Goal: Information Seeking & Learning: Learn about a topic

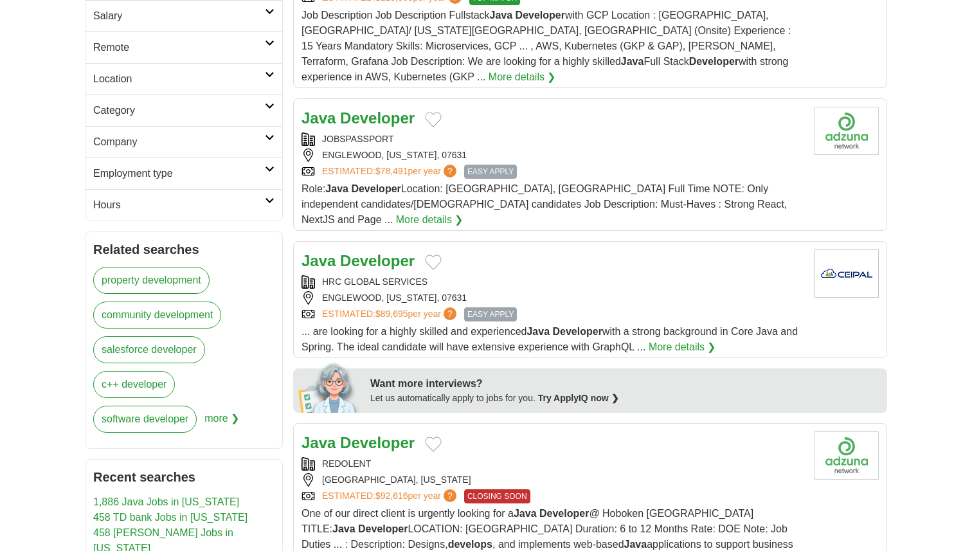
scroll to position [279, 0]
drag, startPoint x: 547, startPoint y: 431, endPoint x: 547, endPoint y: 412, distance: 18.7
click at [547, 458] on div "REDOLENT HOBOKEN, NEW JERSEY ESTIMATED: $92,616 per year ? CLOSING SOON" at bounding box center [553, 481] width 503 height 46
click at [384, 434] on strong "Developer" at bounding box center [377, 442] width 75 height 17
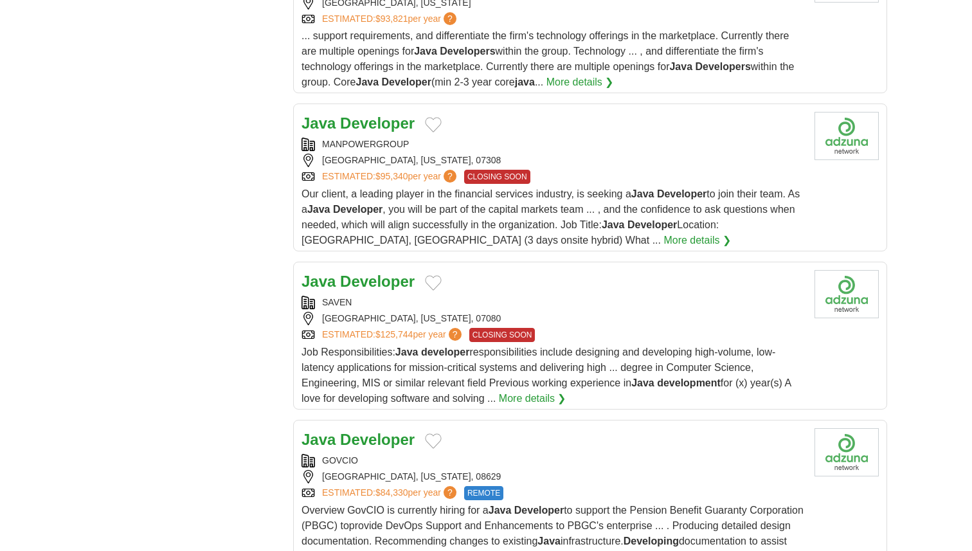
scroll to position [1311, 0]
click at [356, 272] on strong "Developer" at bounding box center [377, 280] width 75 height 17
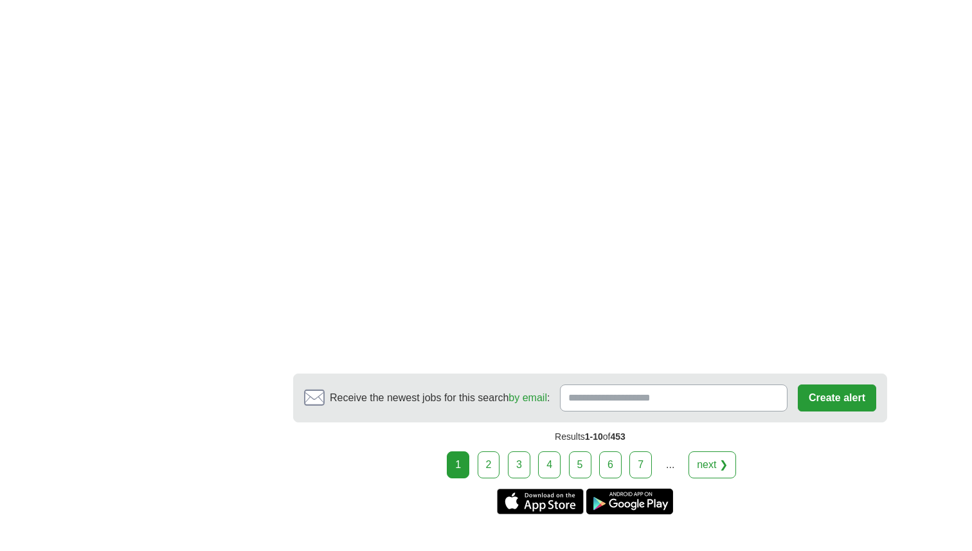
scroll to position [2151, 0]
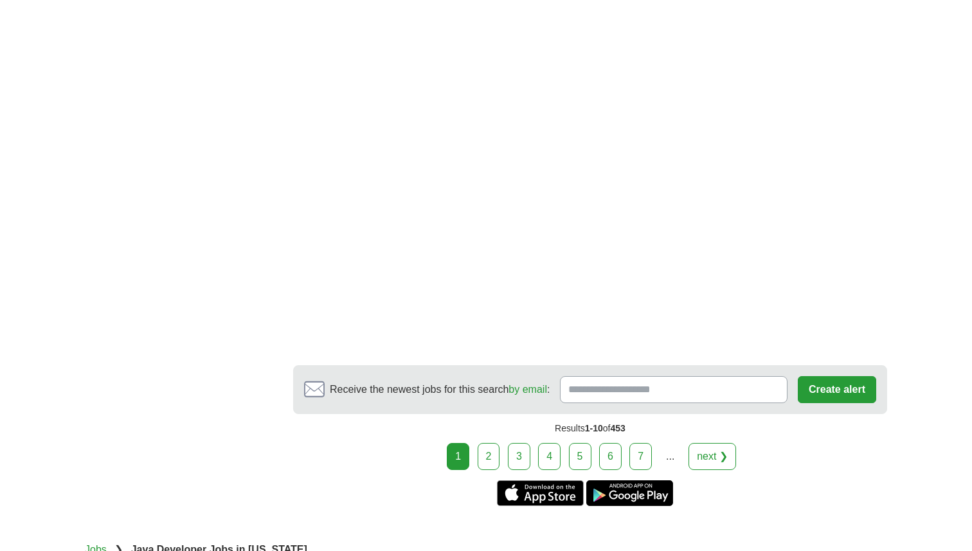
click at [485, 443] on link "2" at bounding box center [489, 456] width 23 height 27
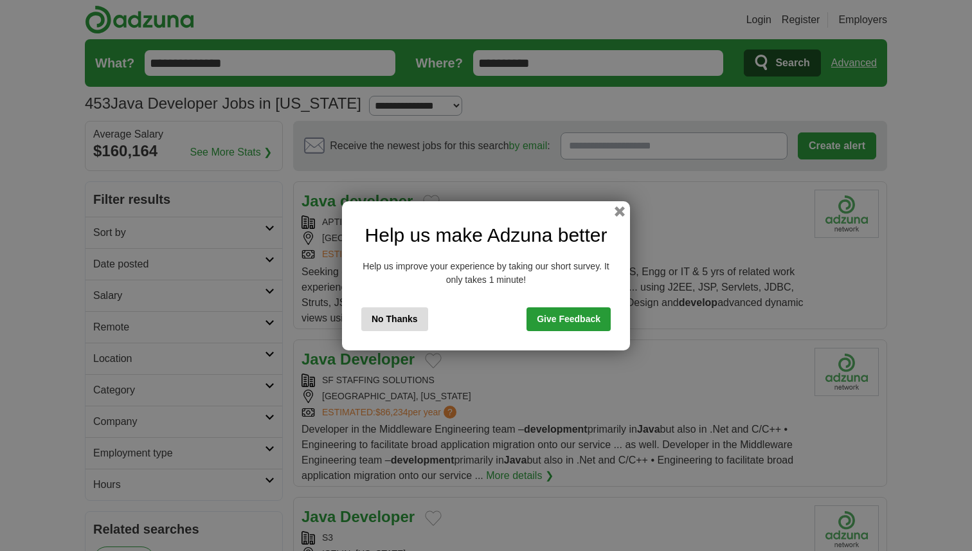
click at [617, 217] on div "Help us make Adzuna better Help us improve your experience by taking our short …" at bounding box center [486, 275] width 288 height 149
click at [620, 207] on button "button" at bounding box center [620, 211] width 14 height 14
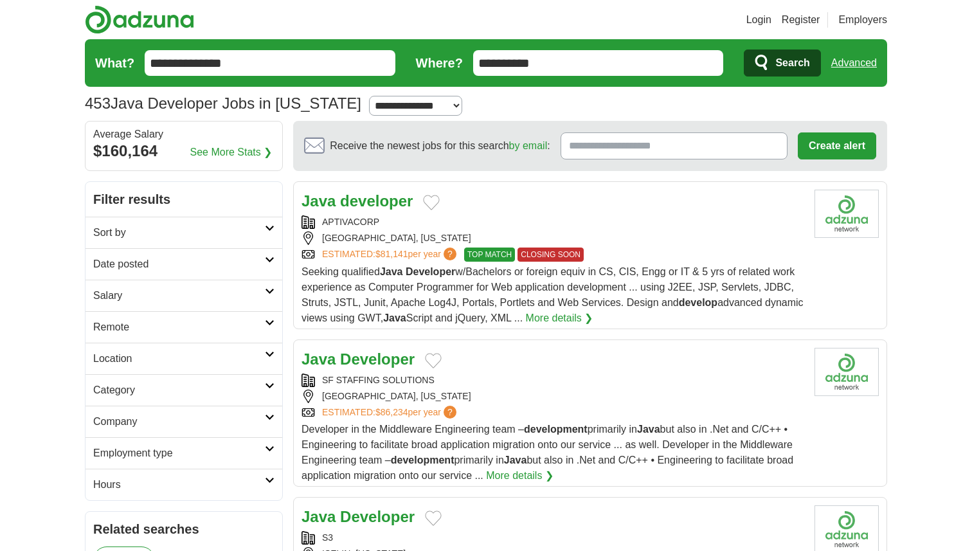
click at [383, 200] on strong "developer" at bounding box center [376, 200] width 73 height 17
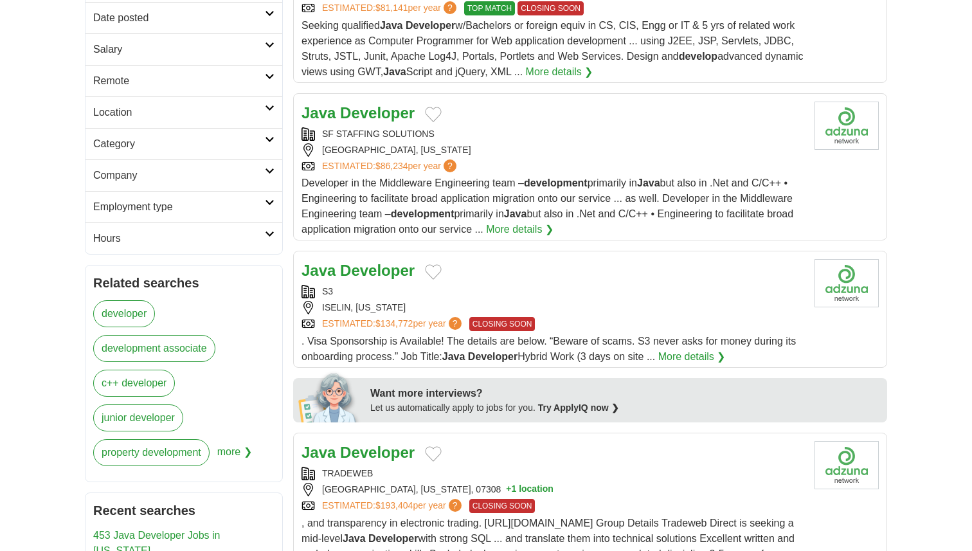
scroll to position [248, 0]
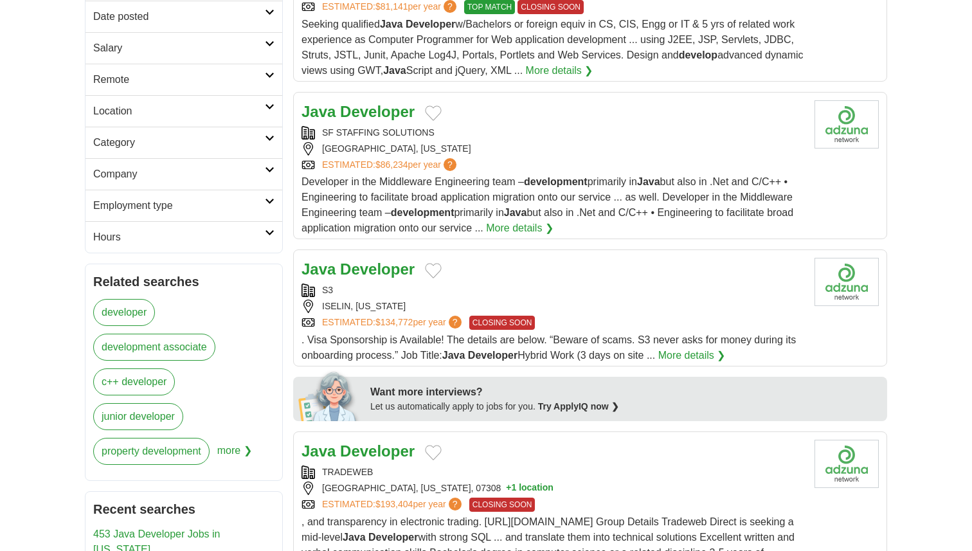
click at [370, 275] on strong "Developer" at bounding box center [377, 268] width 75 height 17
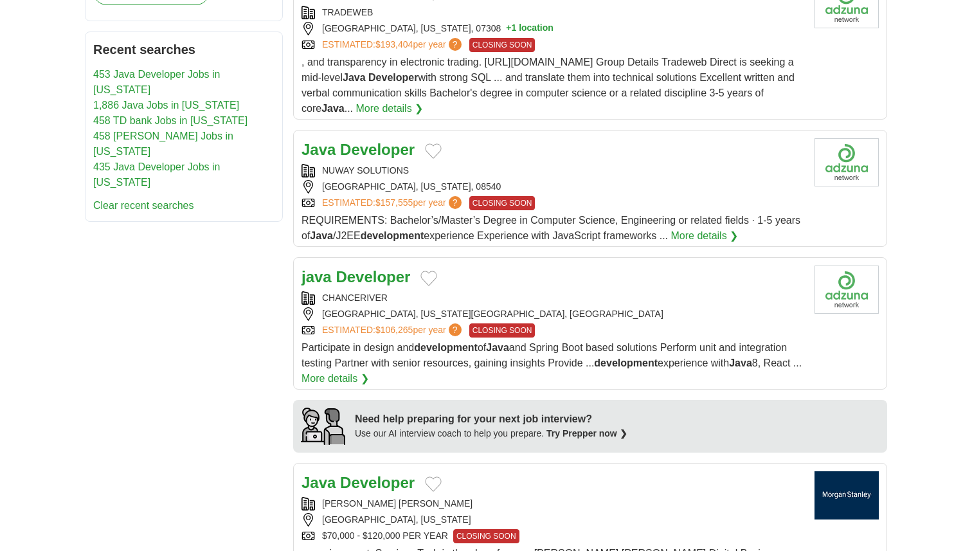
scroll to position [709, 0]
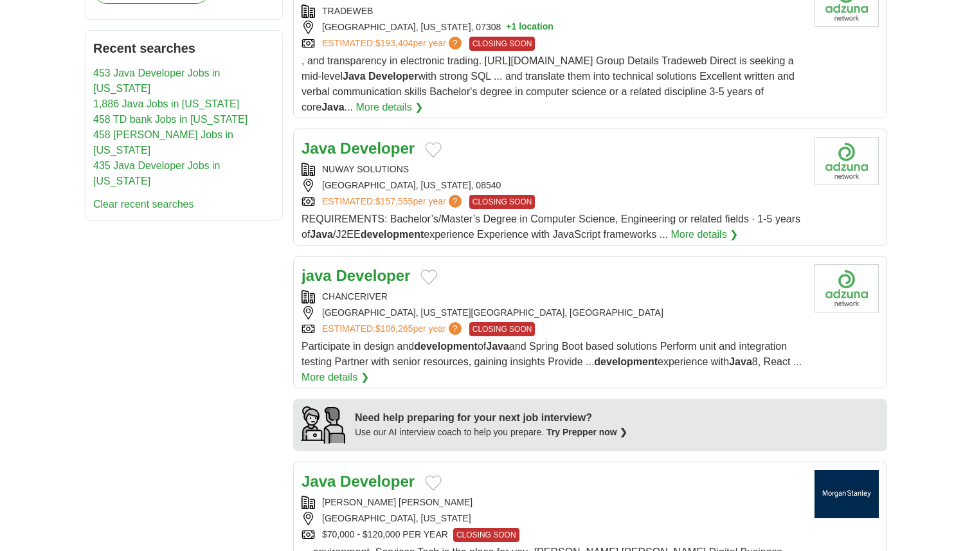
click at [365, 271] on strong "Developer" at bounding box center [373, 275] width 75 height 17
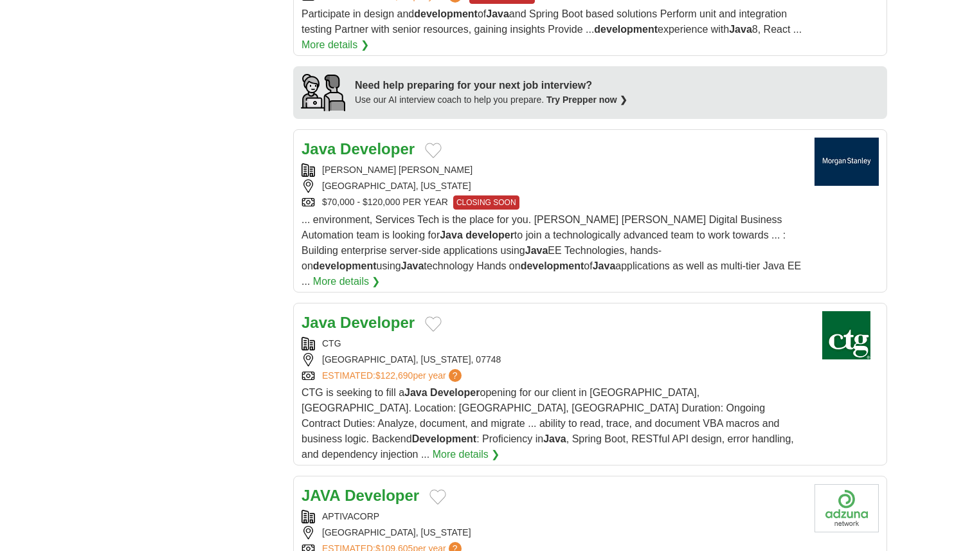
scroll to position [1042, 0]
click at [383, 154] on strong "Developer" at bounding box center [377, 148] width 75 height 17
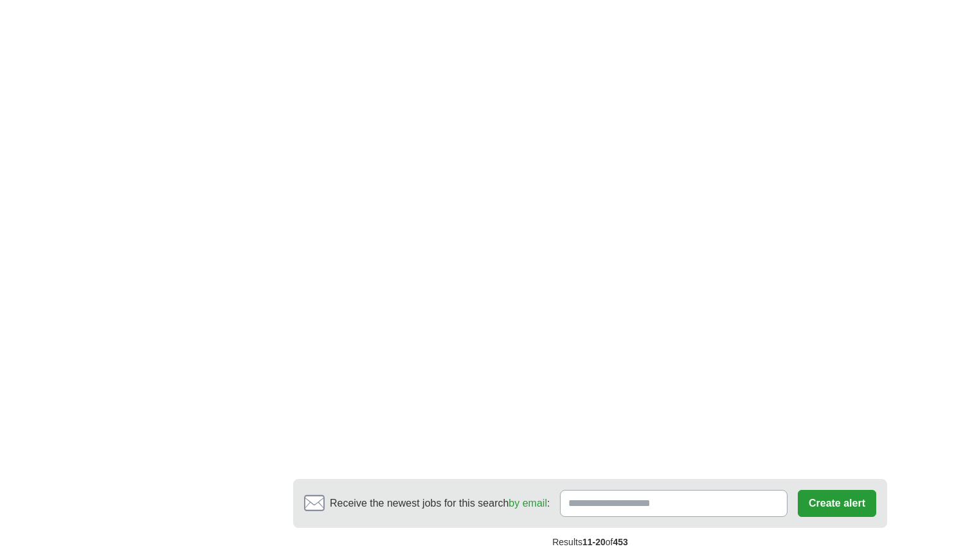
scroll to position [2028, 0]
